Goal: Information Seeking & Learning: Learn about a topic

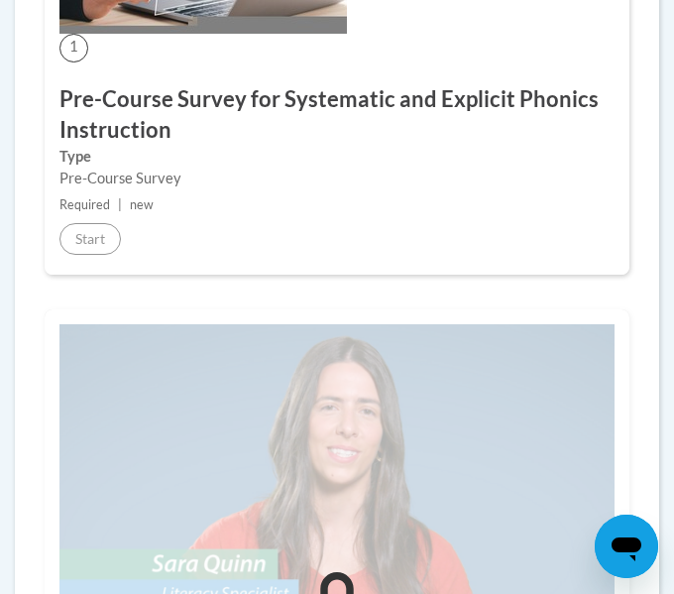
scroll to position [991, 0]
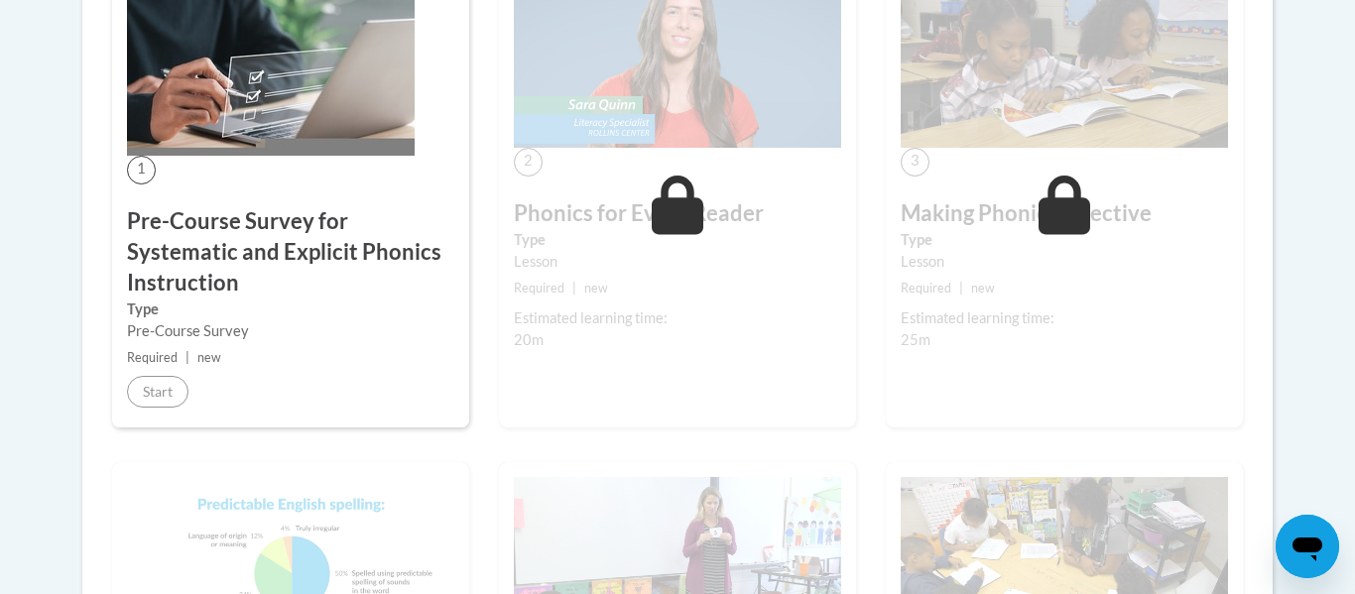
scroll to position [627, 0]
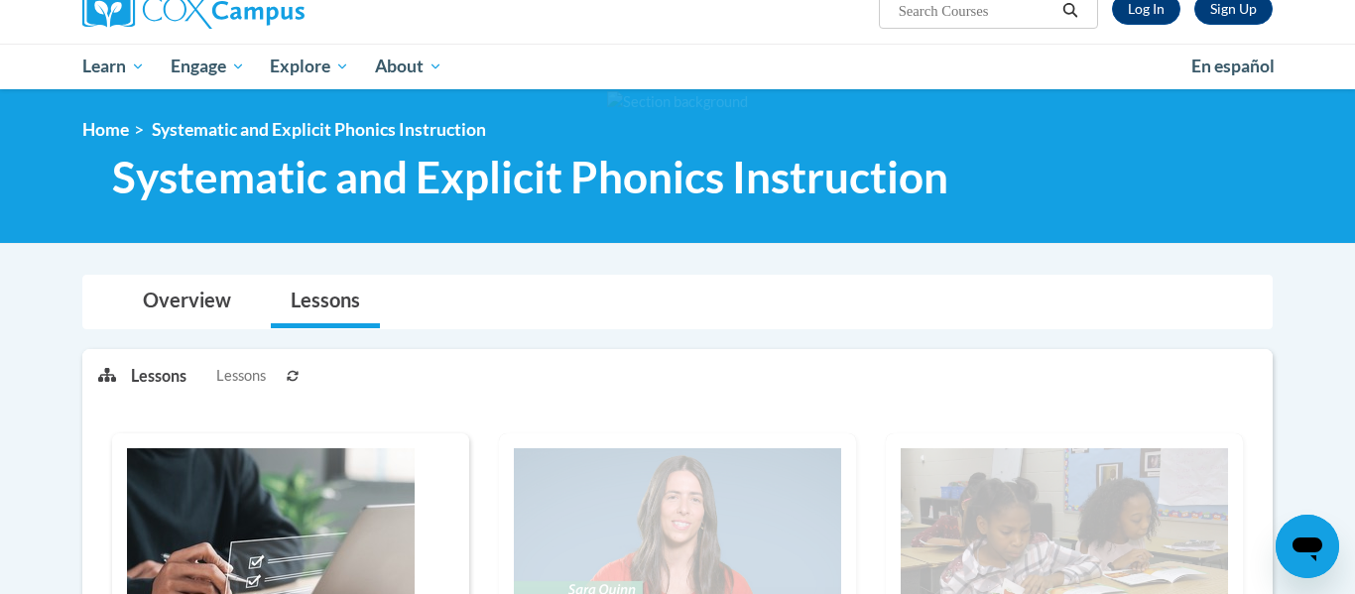
scroll to position [36, 0]
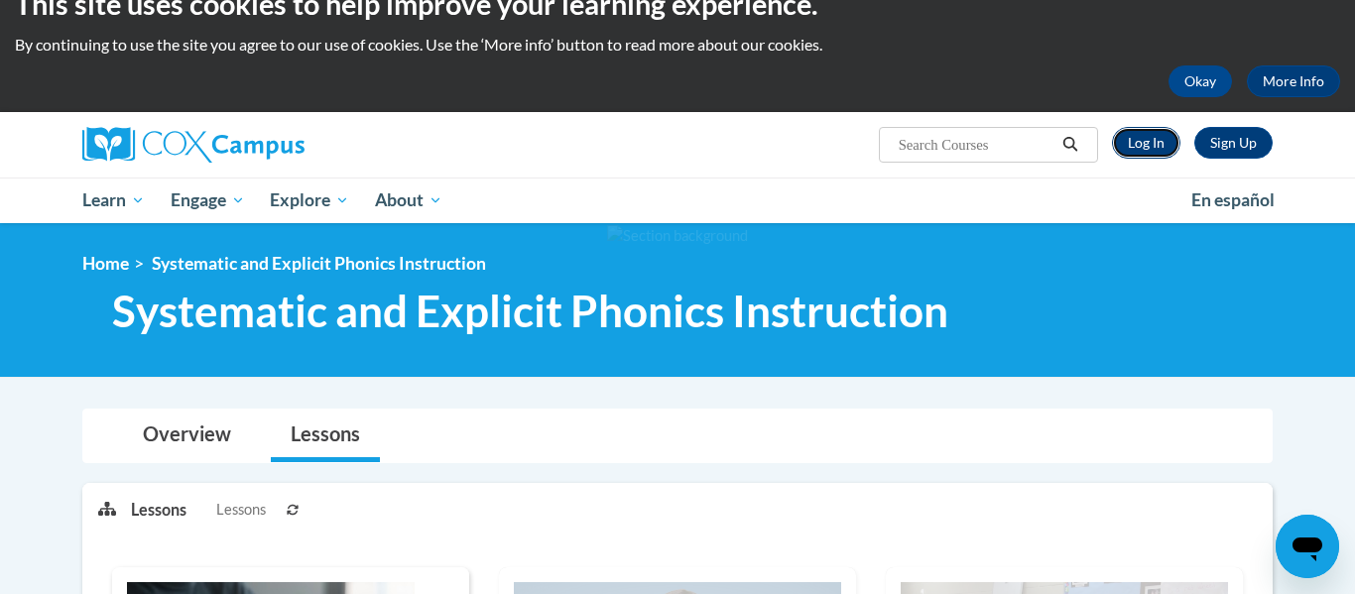
click at [1160, 142] on link "Log In" at bounding box center [1146, 143] width 68 height 32
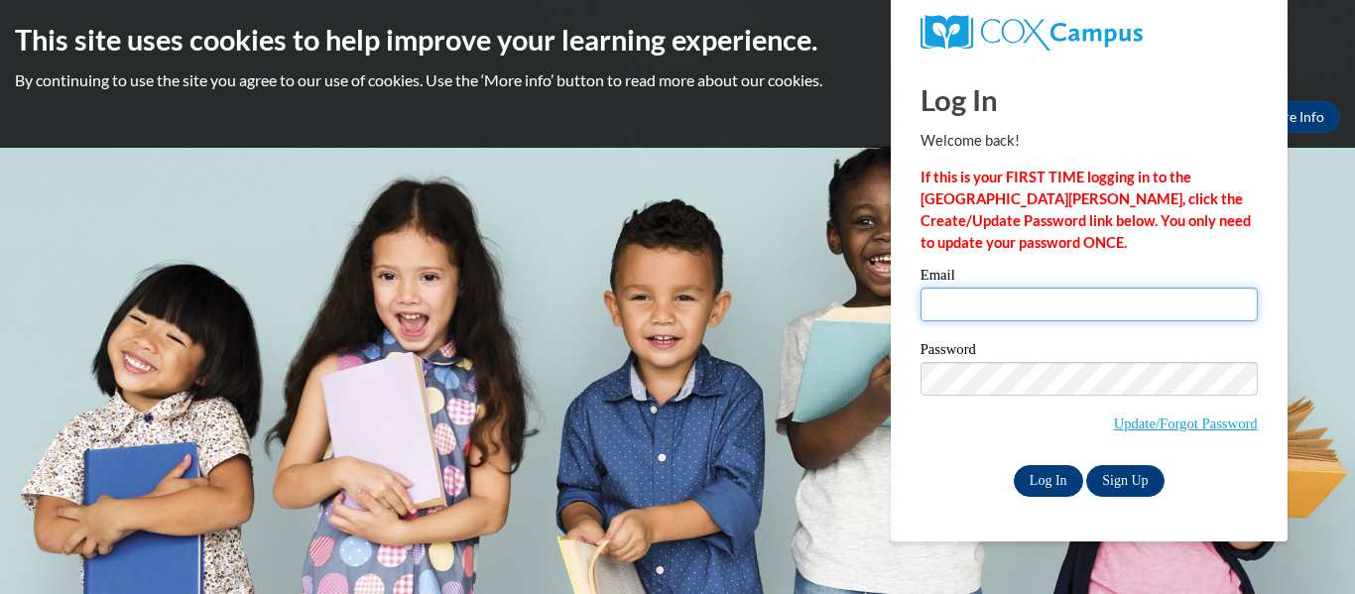
type input "Jmayers227@gmail.com"
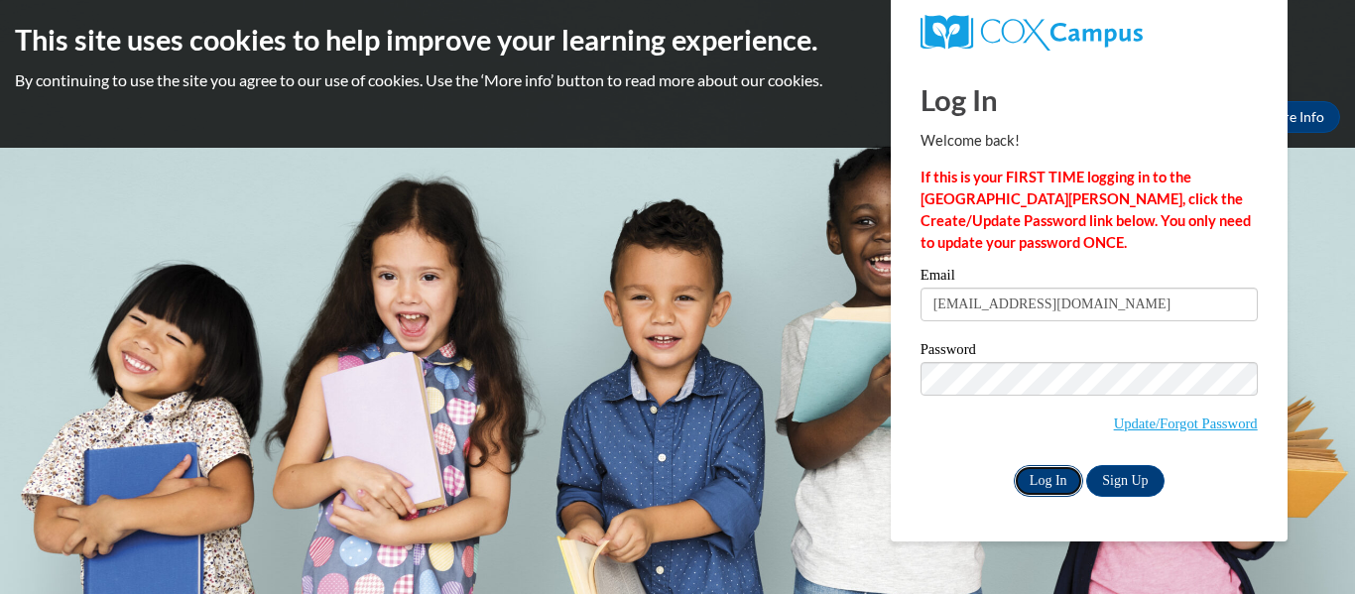
click at [1050, 479] on input "Log In" at bounding box center [1048, 481] width 69 height 32
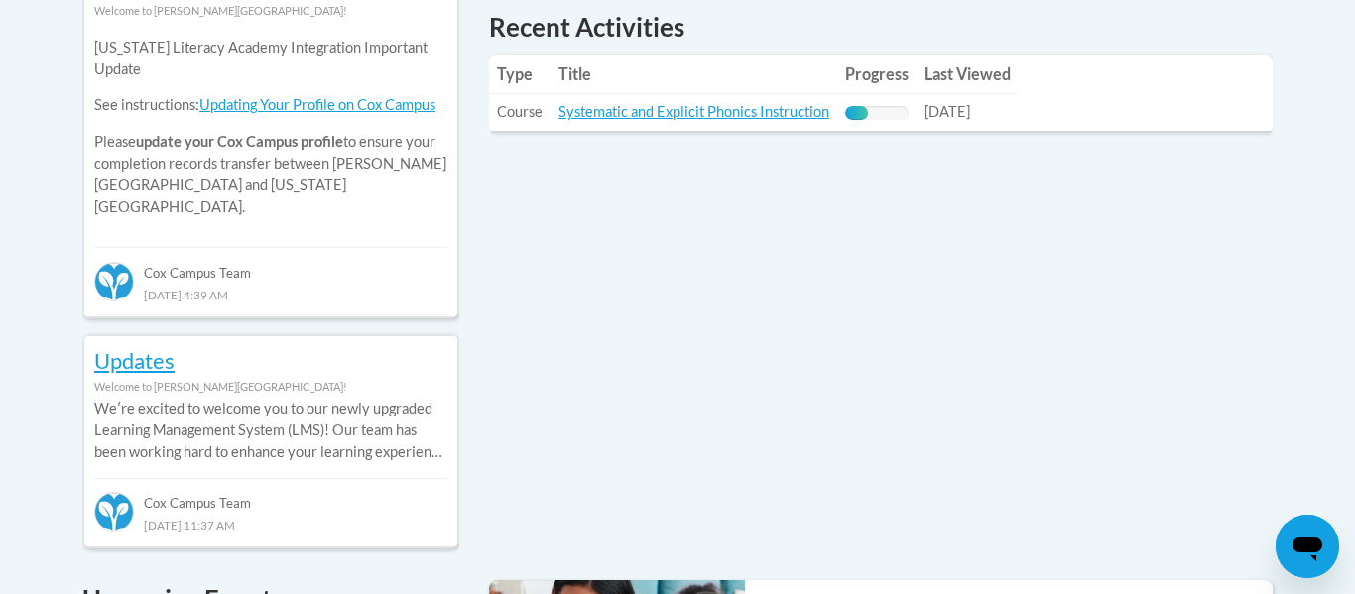
scroll to position [956, 0]
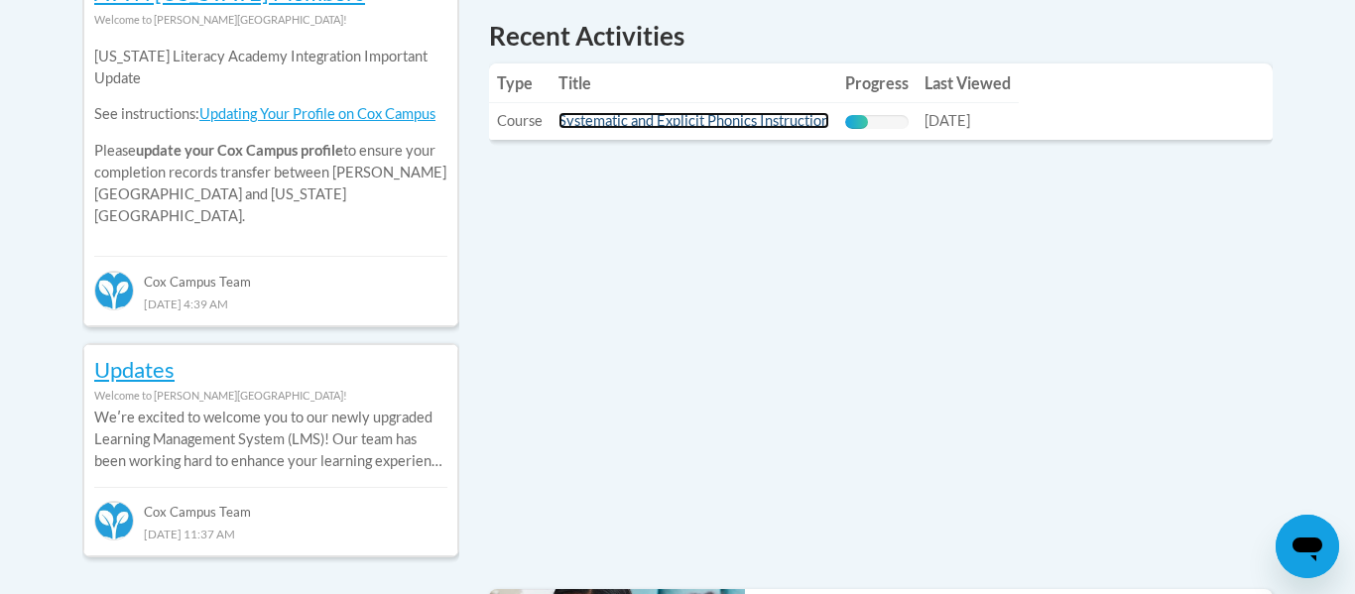
click at [750, 120] on link "Systematic and Explicit Phonics Instruction" at bounding box center [693, 120] width 271 height 17
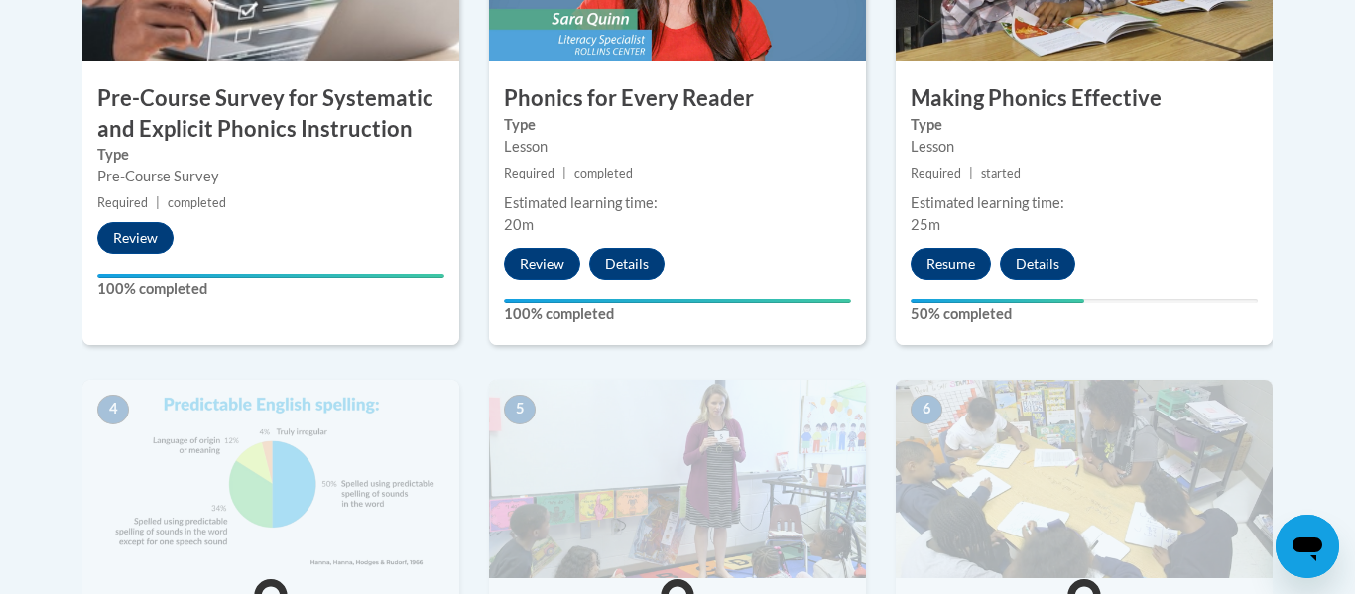
scroll to position [813, 0]
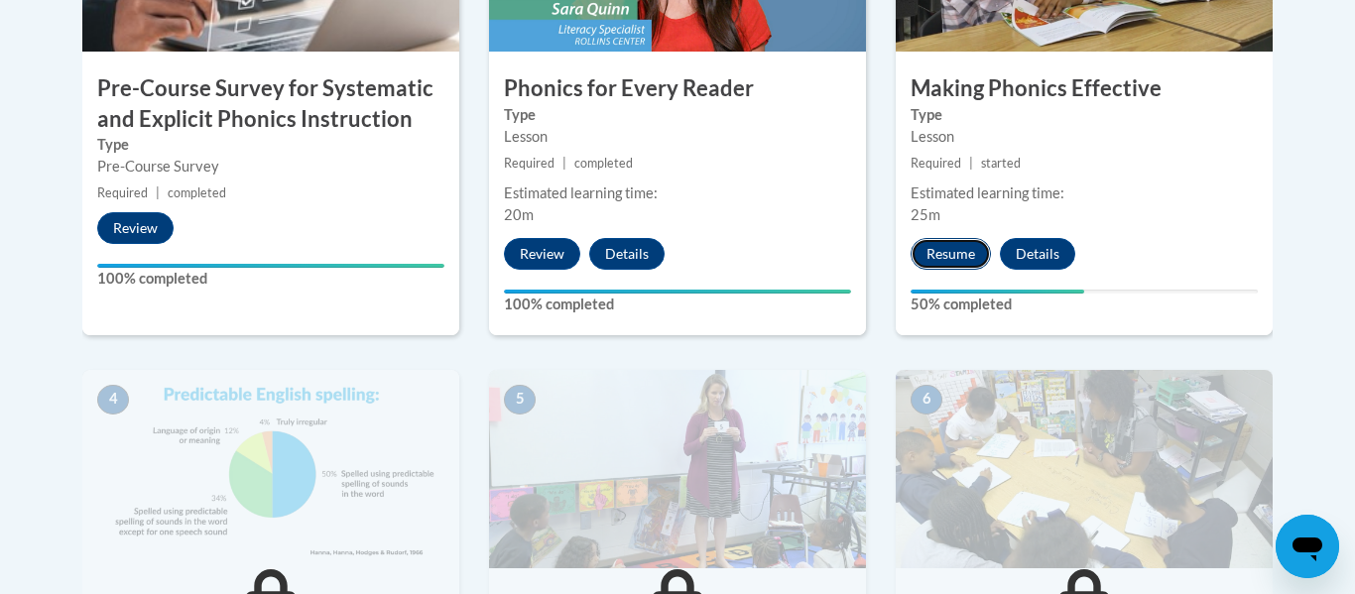
click at [953, 252] on button "Resume" at bounding box center [951, 254] width 80 height 32
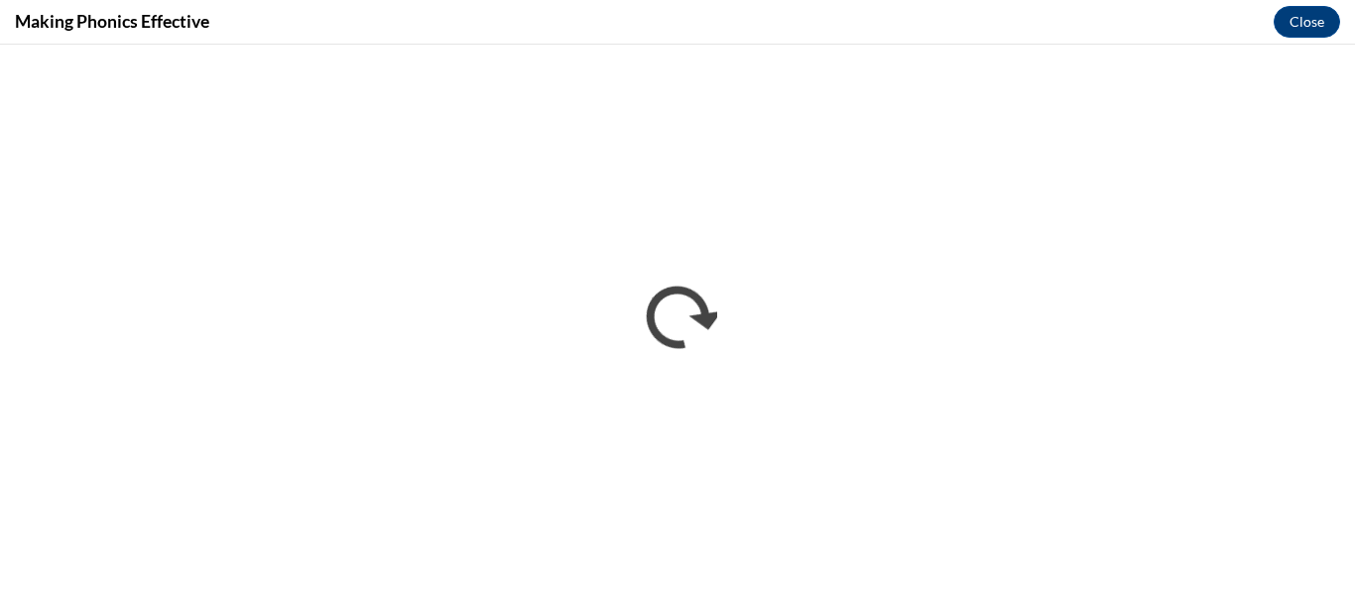
scroll to position [0, 0]
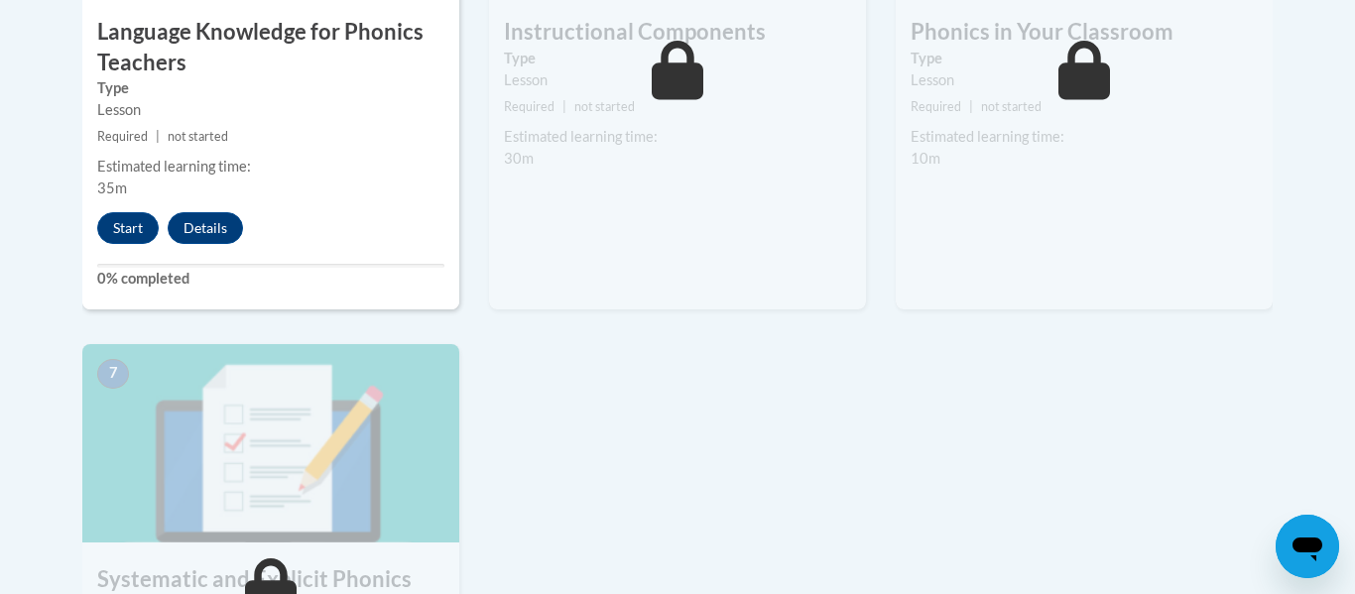
scroll to position [1386, 0]
click at [109, 218] on button "Start" at bounding box center [127, 229] width 61 height 32
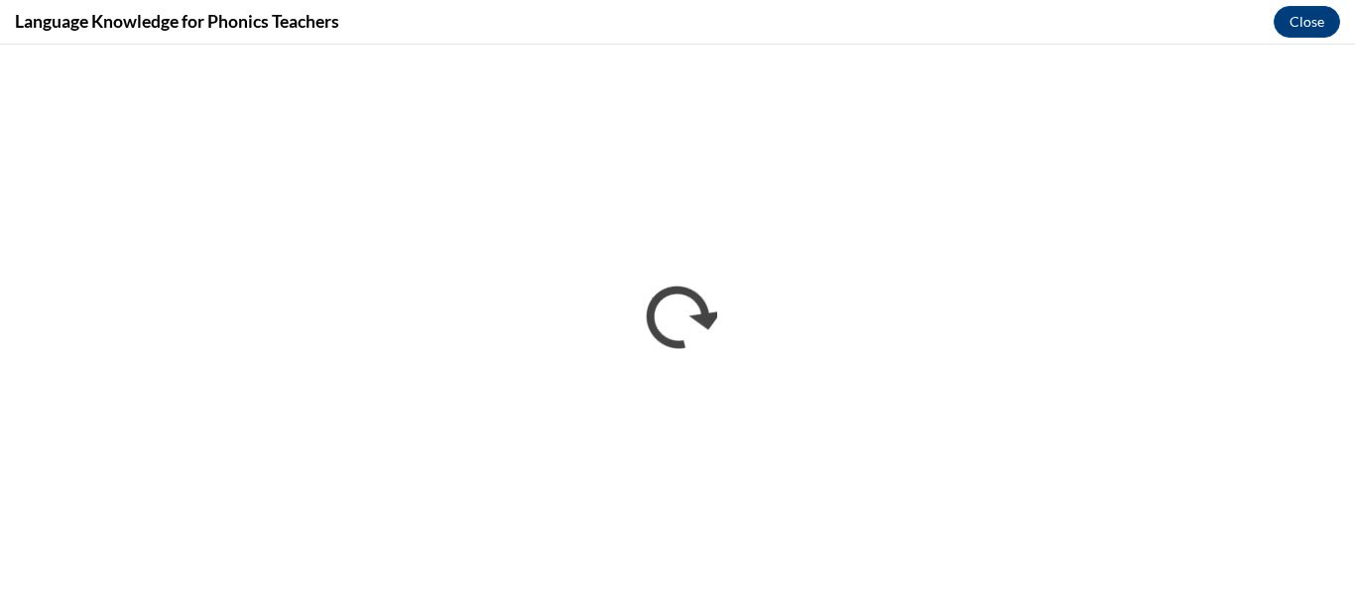
scroll to position [0, 0]
